Goal: Task Accomplishment & Management: Complete application form

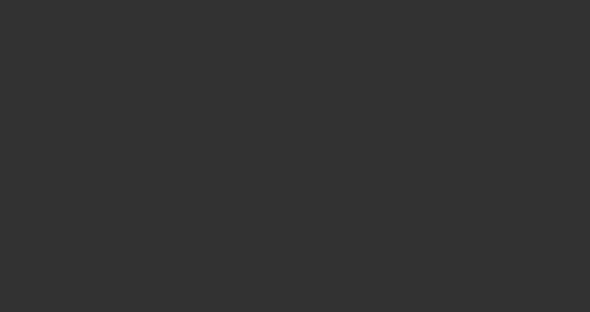
select select "3"
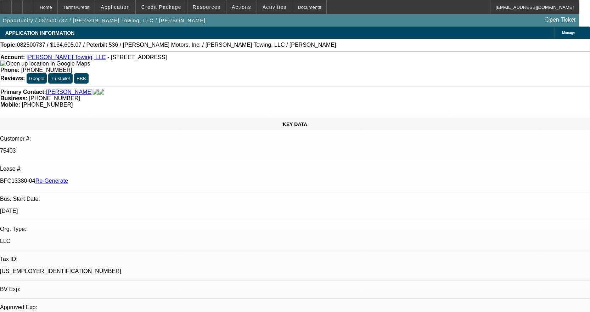
select select "0"
select select "2"
select select "0"
select select "6"
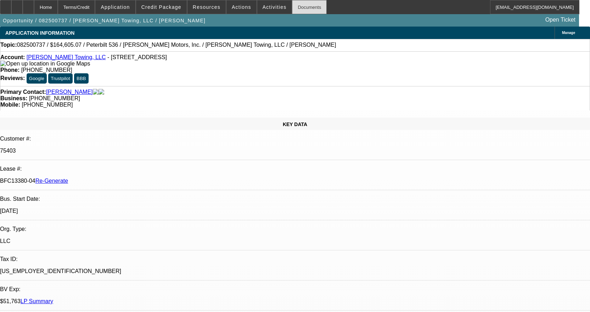
click at [298, 9] on div "Documents" at bounding box center [309, 7] width 35 height 14
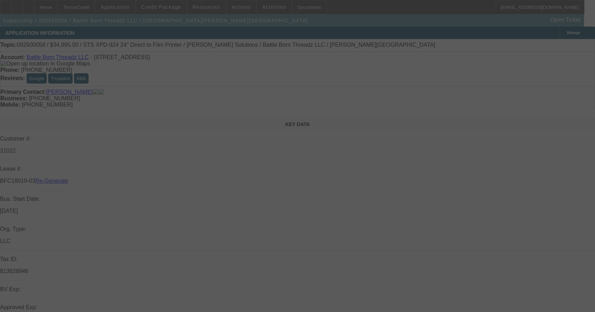
select select "3"
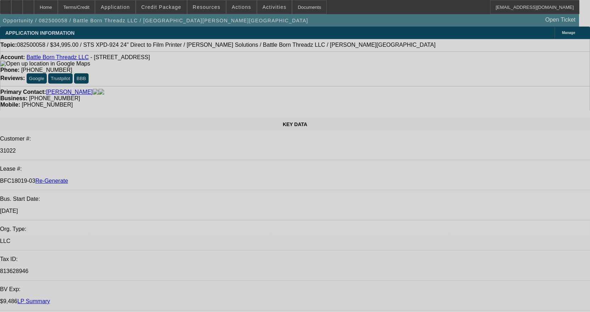
select select "0"
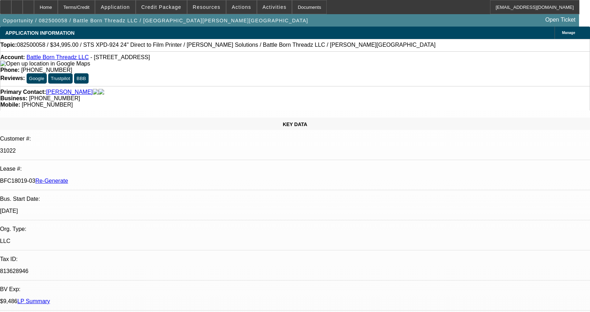
select select "0.1"
select select "1"
select select "4"
click at [261, 11] on span at bounding box center [274, 7] width 35 height 17
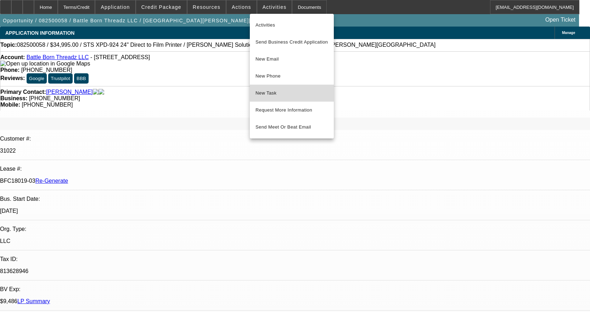
click at [271, 90] on span "New Task" at bounding box center [291, 93] width 73 height 9
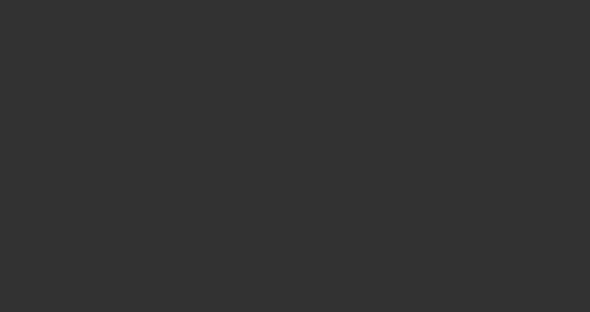
select select "3"
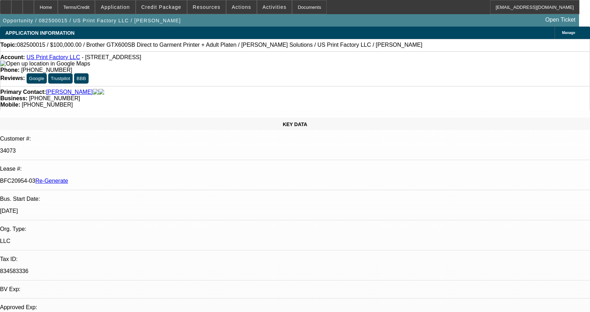
select select "0"
select select "2"
select select "0"
select select "6"
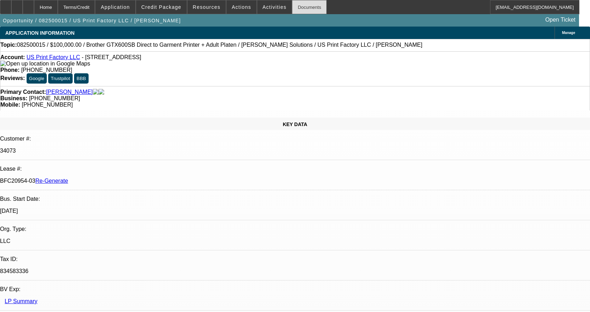
click at [297, 6] on div "Documents" at bounding box center [309, 7] width 35 height 14
